Goal: Task Accomplishment & Management: Manage account settings

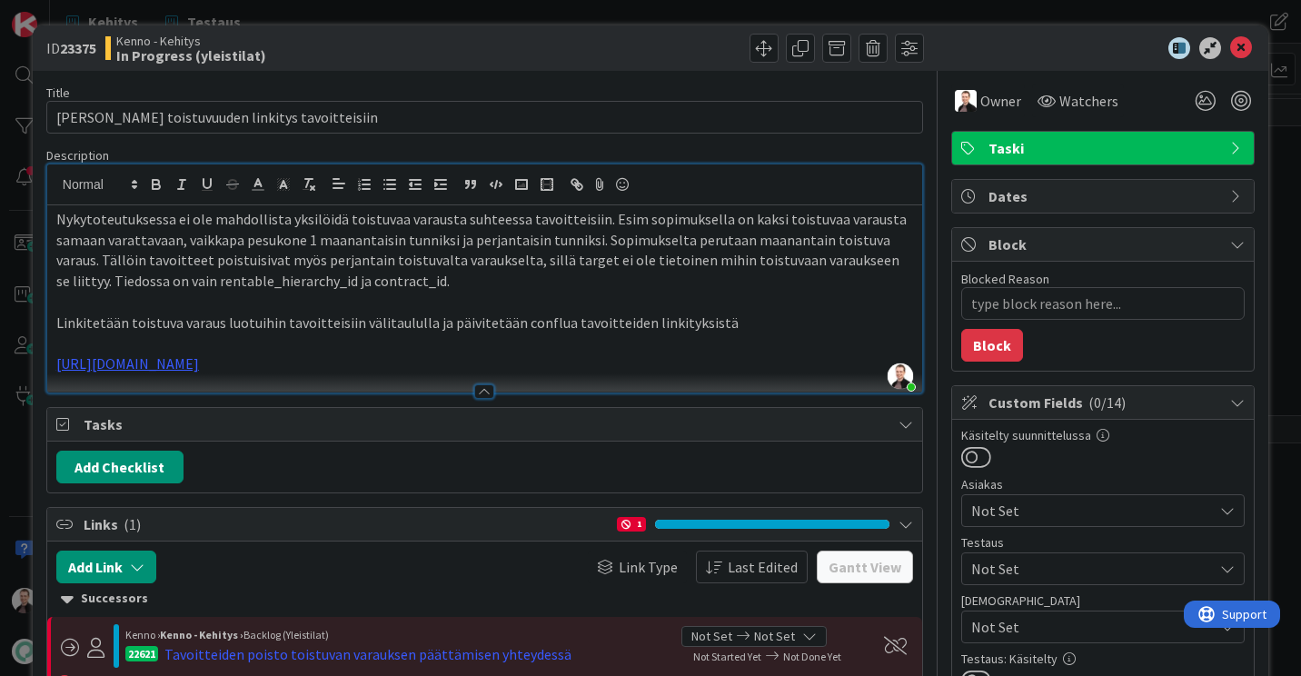
scroll to position [182, 0]
click at [761, 323] on p "Linkitetään toistuva varaus luotuihin tavoitteisiin välitaululla ja päivitetään…" at bounding box center [484, 323] width 857 height 21
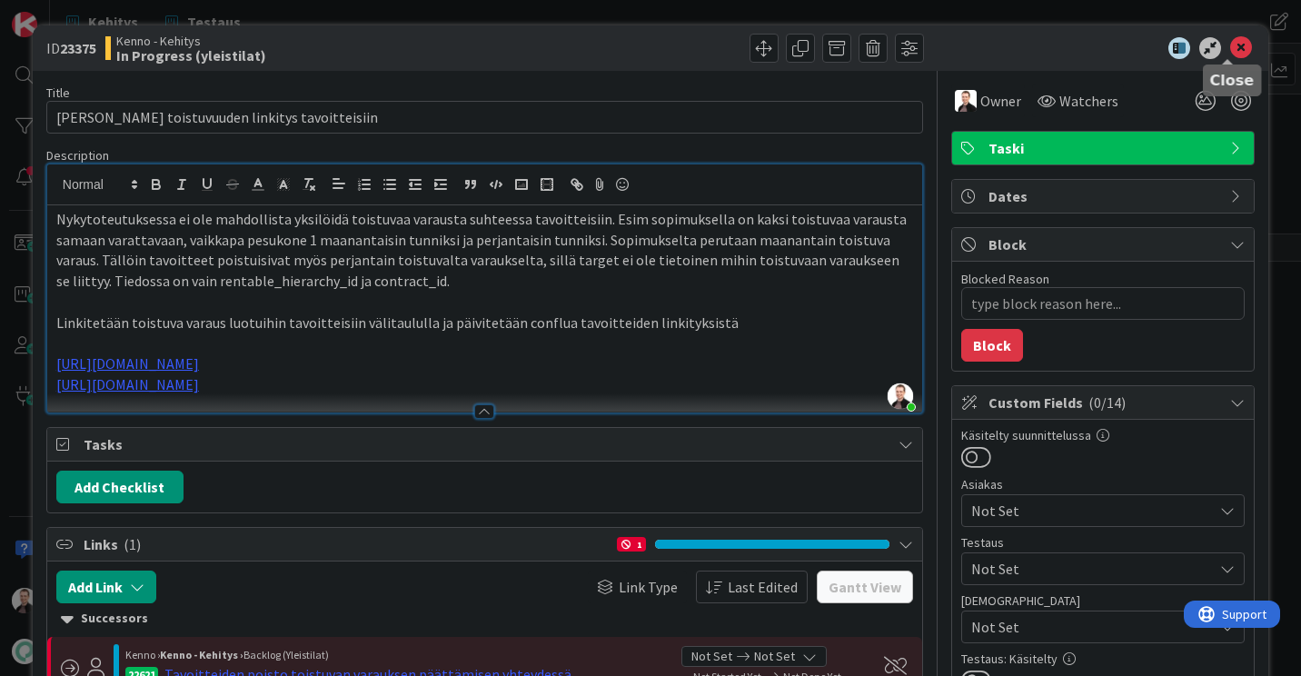
click at [1230, 45] on icon at bounding box center [1241, 48] width 22 height 22
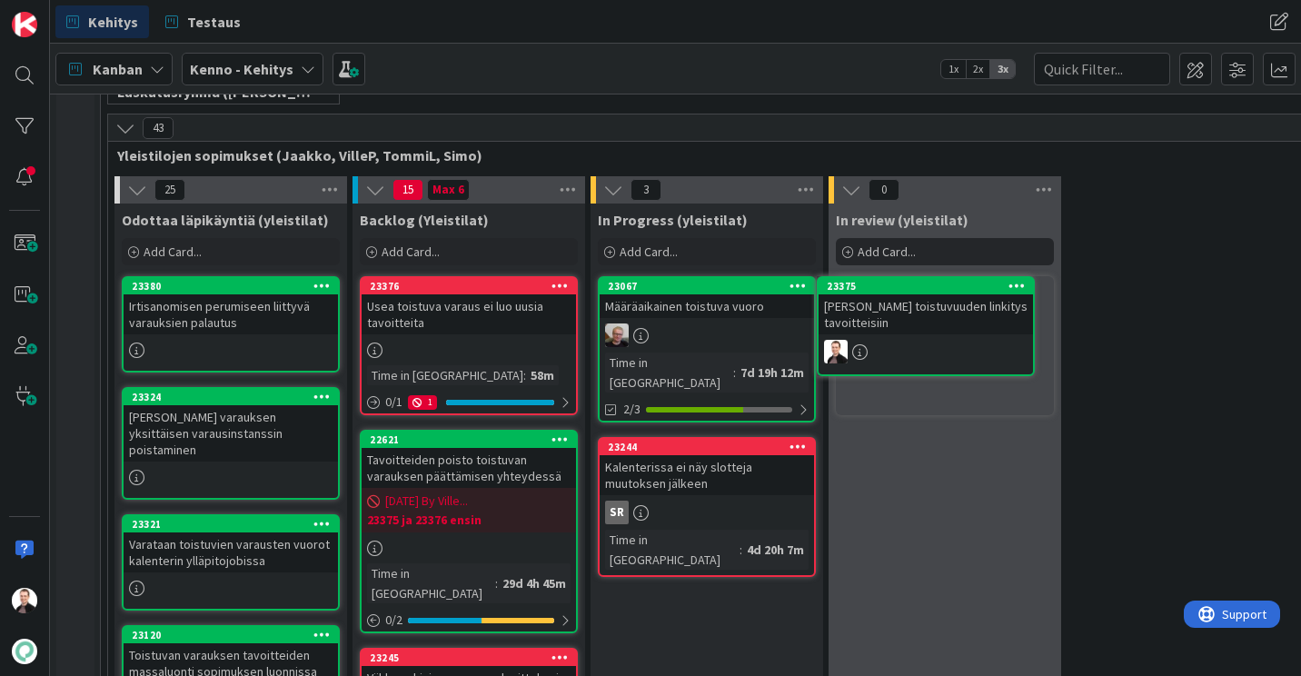
scroll to position [273, 0]
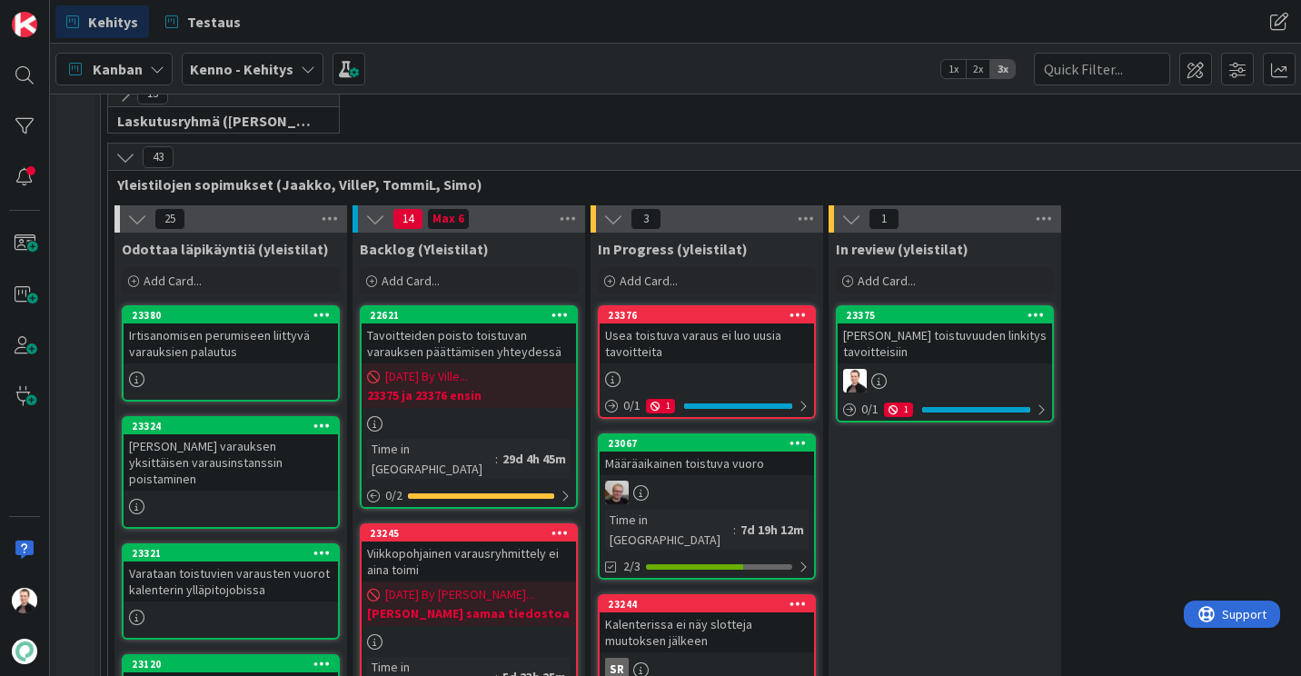
click at [754, 333] on div "Usea toistuva varaus ei luo uusia tavoitteita" at bounding box center [707, 343] width 214 height 40
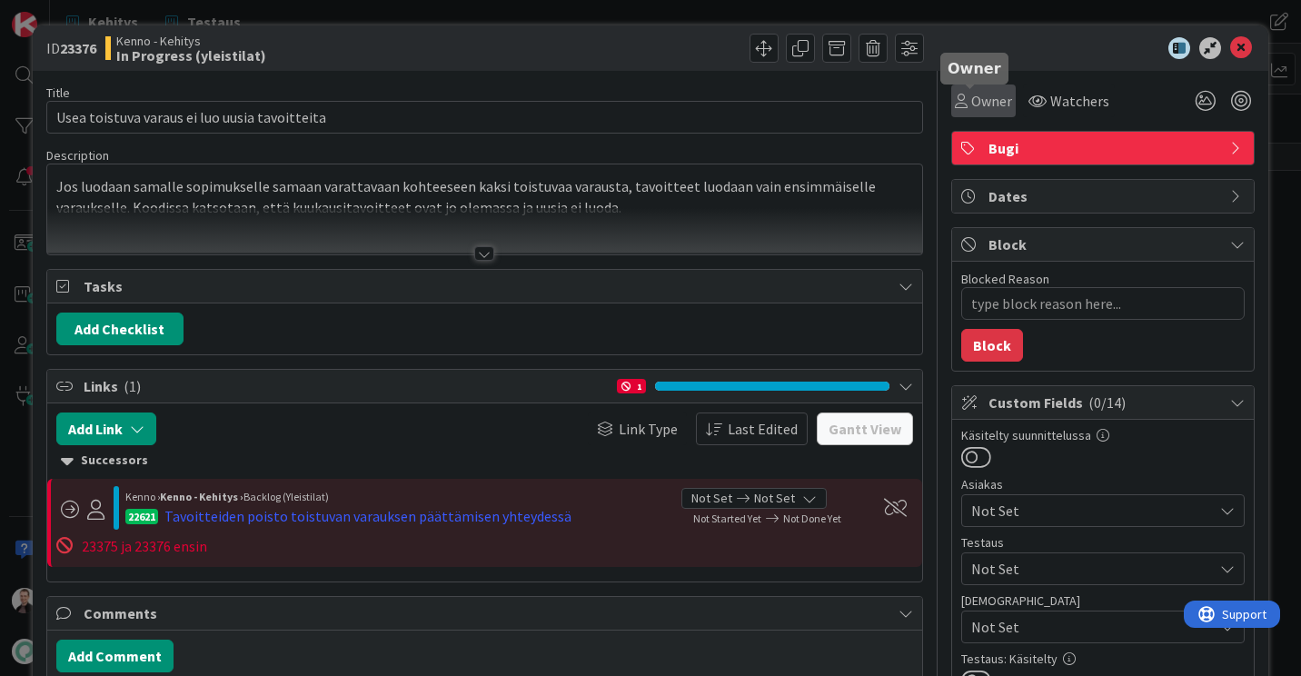
click at [983, 105] on span "Owner" at bounding box center [991, 101] width 41 height 22
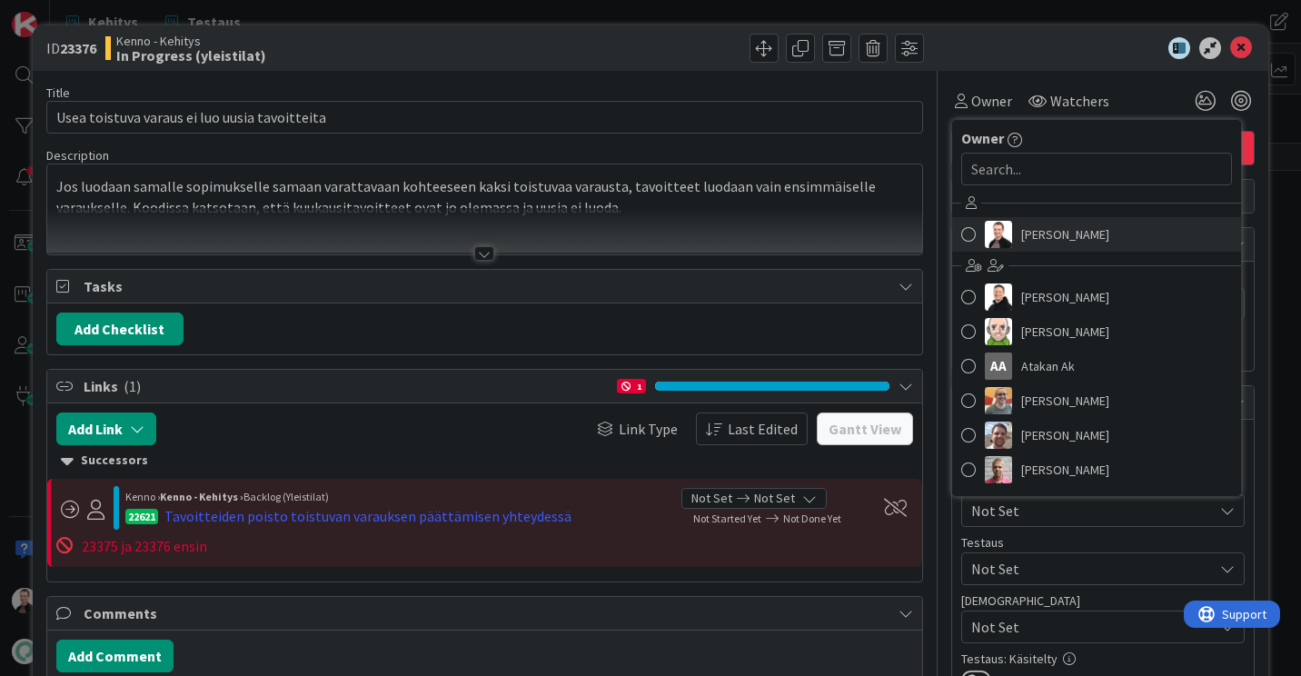
click at [1060, 239] on span "[PERSON_NAME]" at bounding box center [1065, 234] width 88 height 27
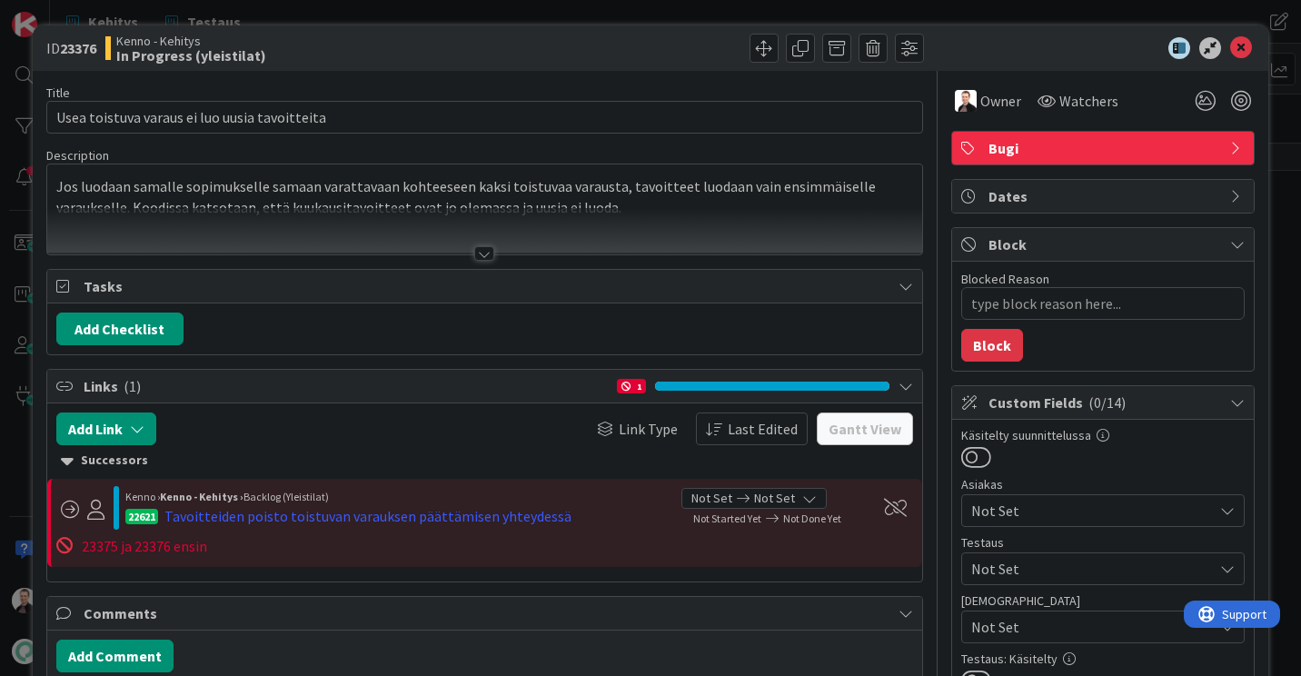
type textarea "x"
click at [1230, 43] on icon at bounding box center [1241, 48] width 22 height 22
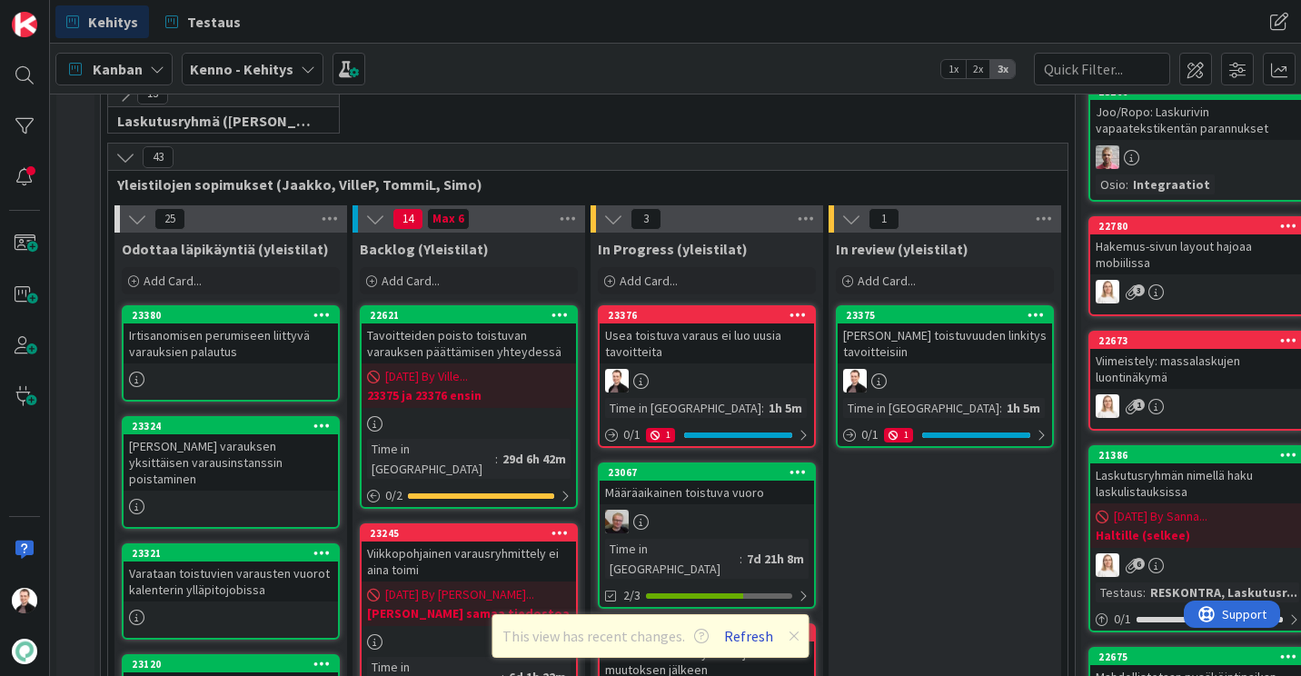
click at [745, 638] on button "Refresh" at bounding box center [749, 636] width 62 height 24
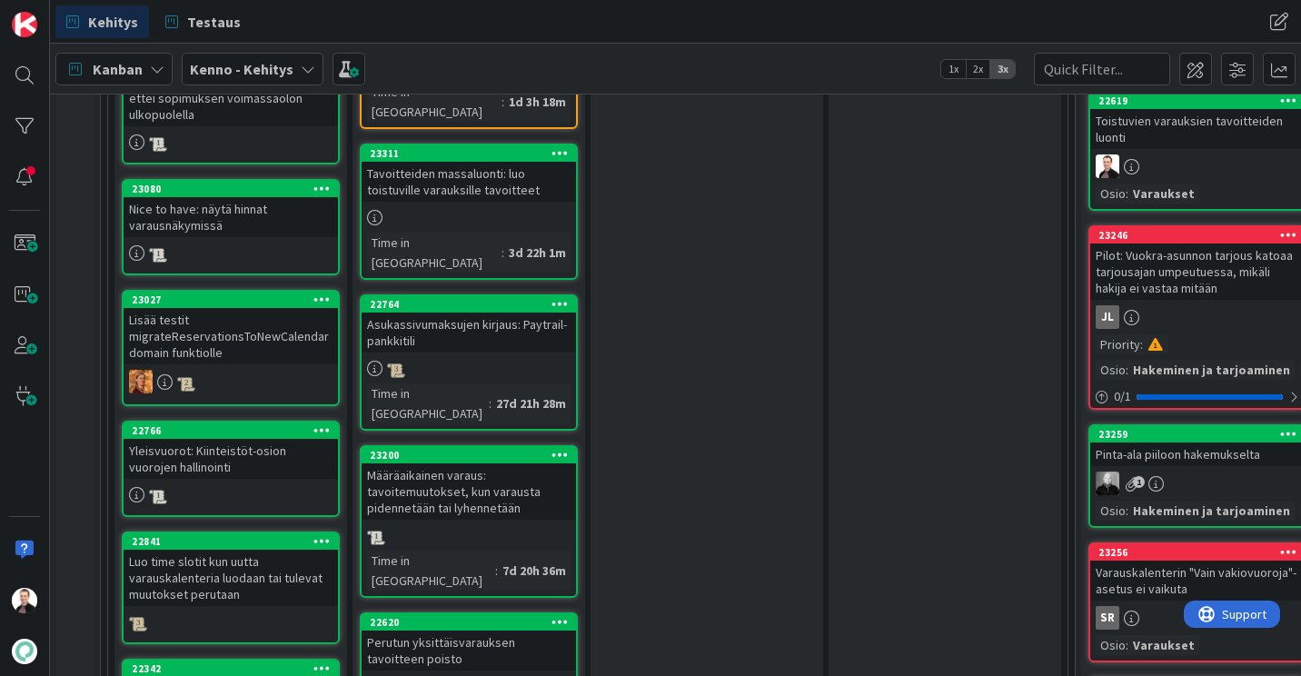
scroll to position [1090, 0]
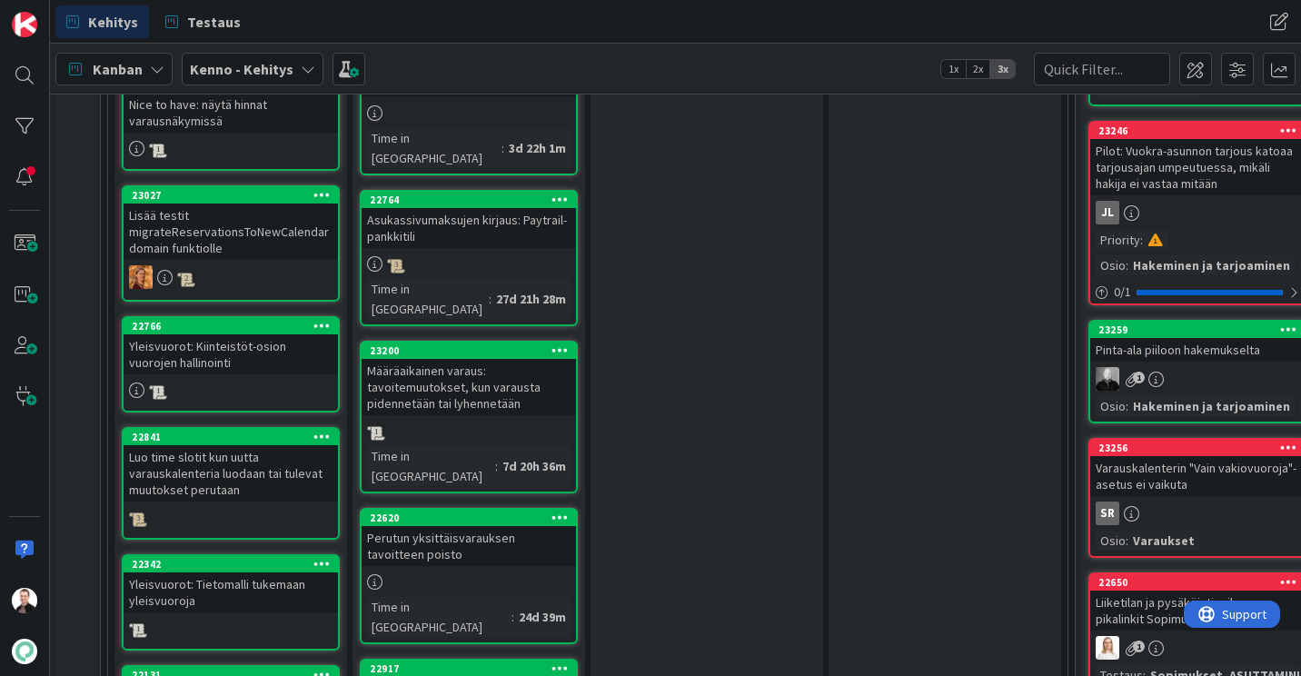
click at [274, 341] on div "Yleisvuorot: Kiinteistöt-osion vuorojen hallinointi" at bounding box center [231, 354] width 214 height 40
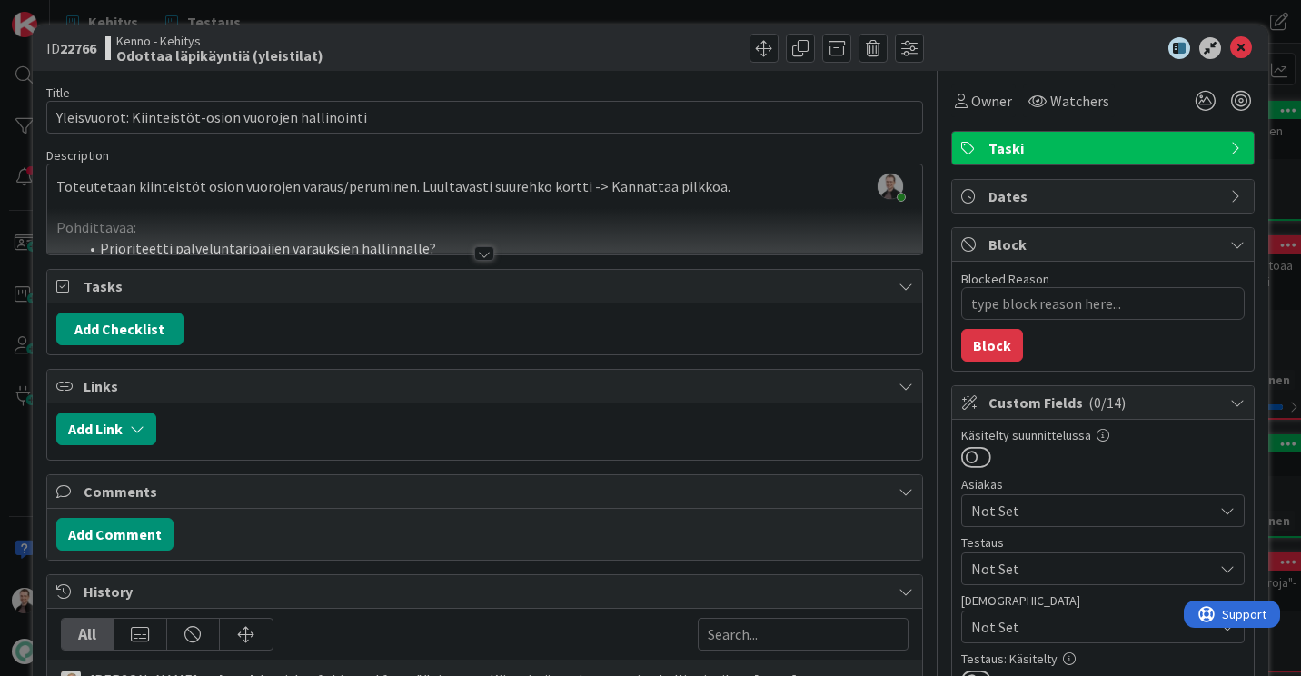
type textarea "x"
